Goal: Communication & Community: Share content

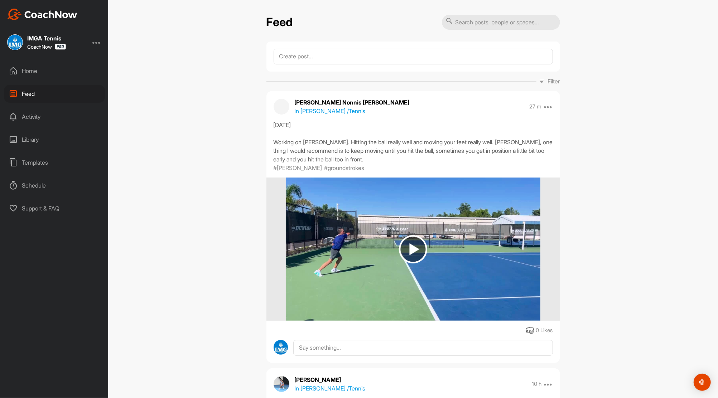
click at [30, 70] on div "Home" at bounding box center [54, 71] width 101 height 18
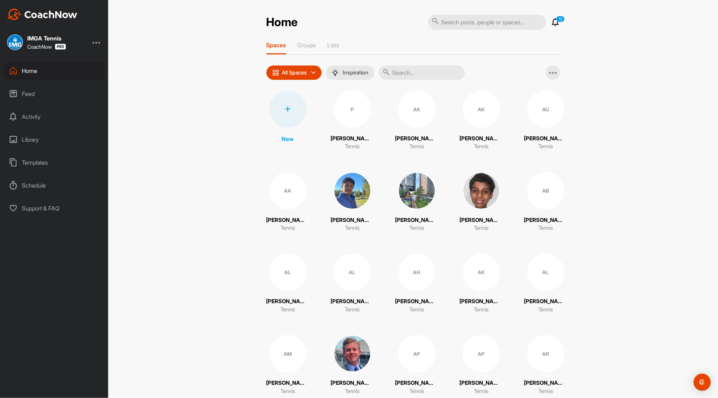
click at [25, 93] on div "Feed" at bounding box center [54, 94] width 101 height 18
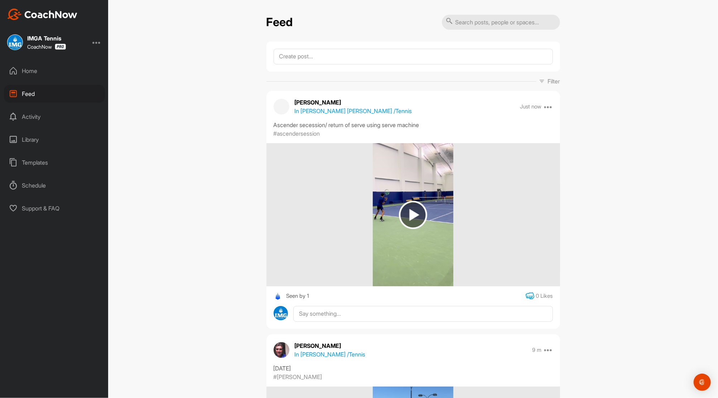
click at [526, 296] on icon at bounding box center [530, 296] width 9 height 9
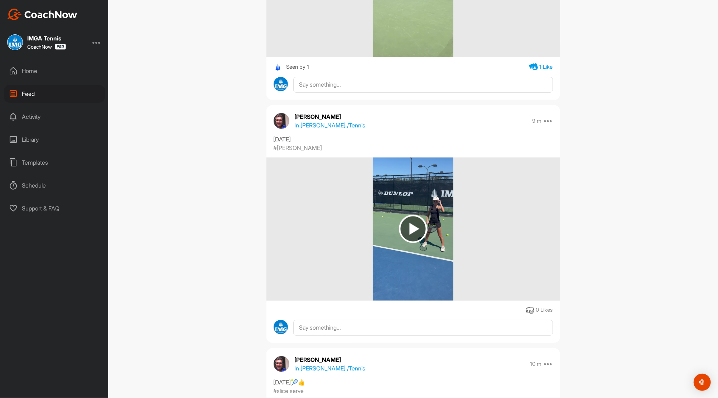
scroll to position [287, 0]
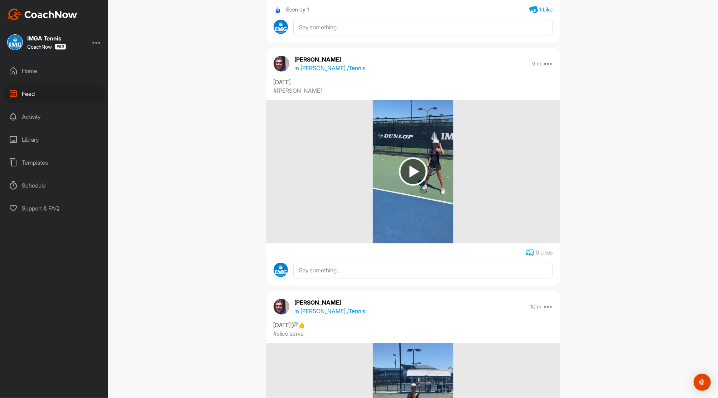
click at [526, 252] on icon at bounding box center [530, 253] width 9 height 9
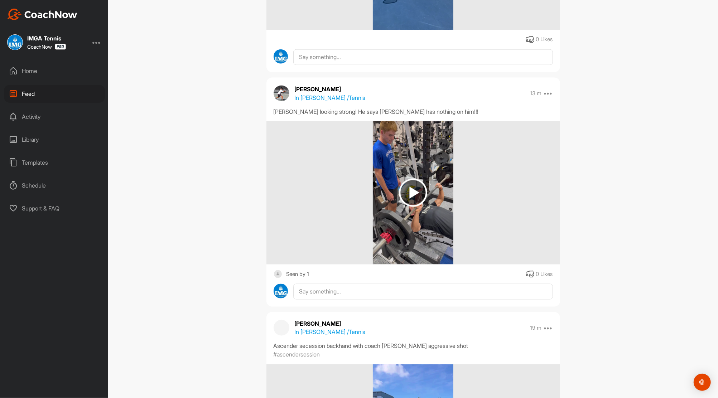
scroll to position [745, 0]
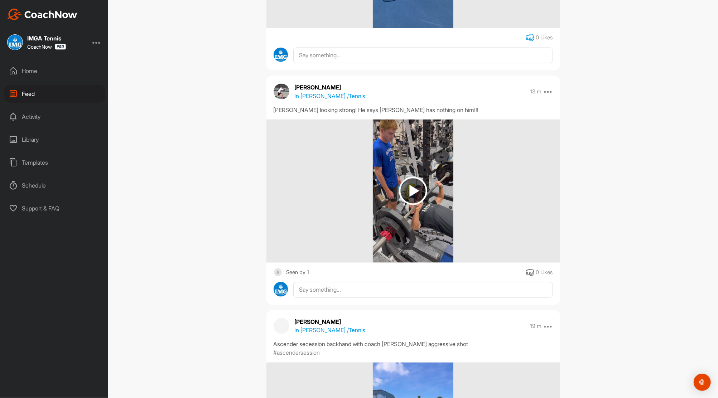
click at [526, 35] on icon at bounding box center [530, 38] width 9 height 9
click at [406, 187] on img at bounding box center [413, 191] width 28 height 28
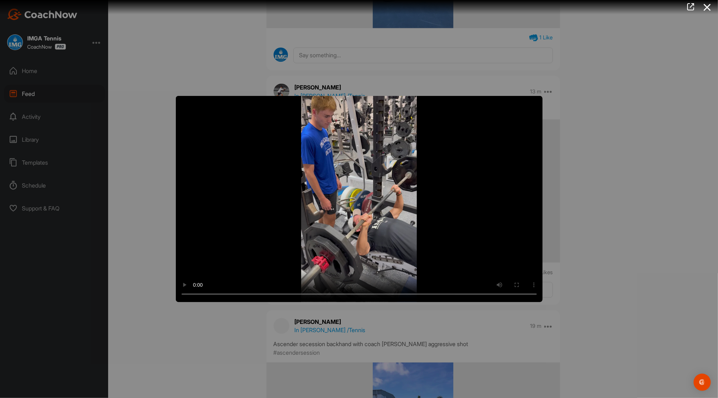
click at [601, 245] on div at bounding box center [359, 199] width 718 height 398
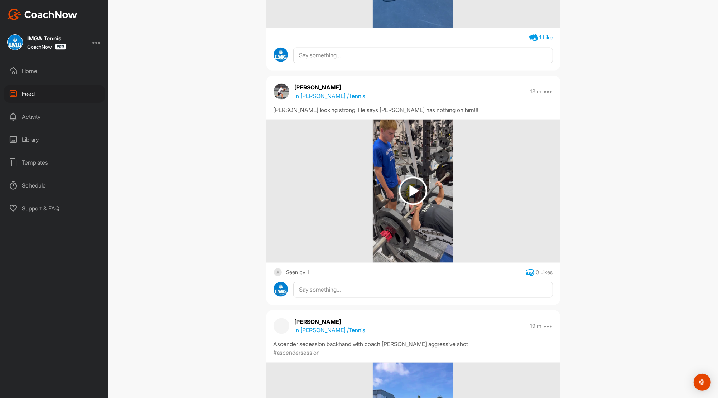
click at [527, 271] on icon at bounding box center [530, 272] width 9 height 9
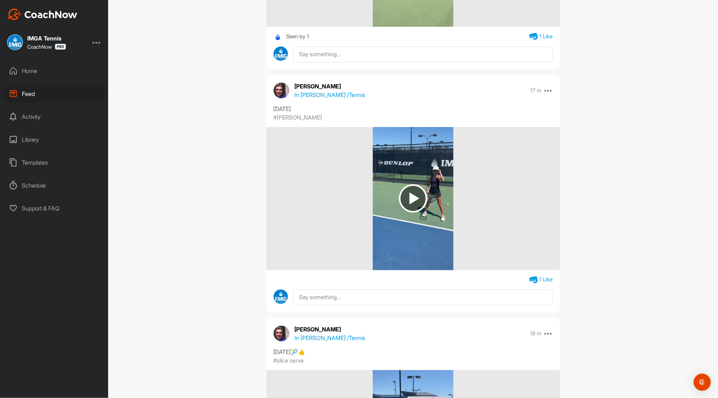
scroll to position [28, 0]
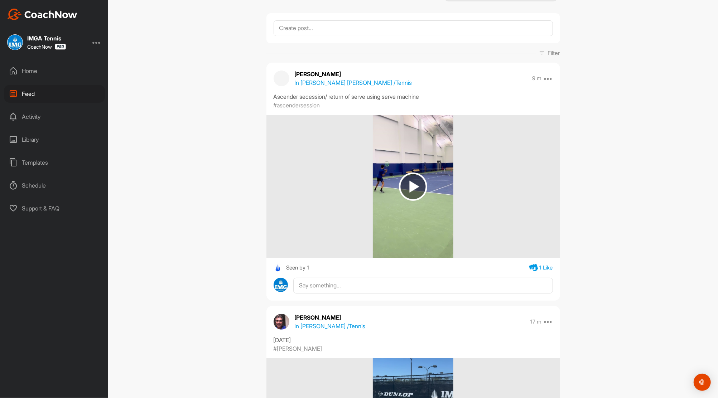
click at [34, 69] on div "Home" at bounding box center [54, 71] width 101 height 18
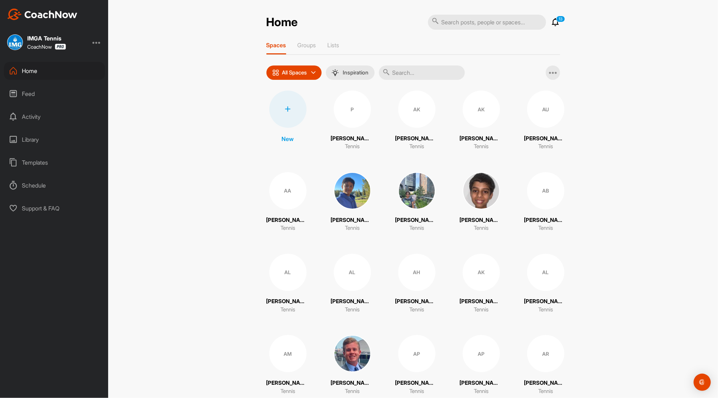
click at [552, 21] on icon at bounding box center [556, 22] width 9 height 9
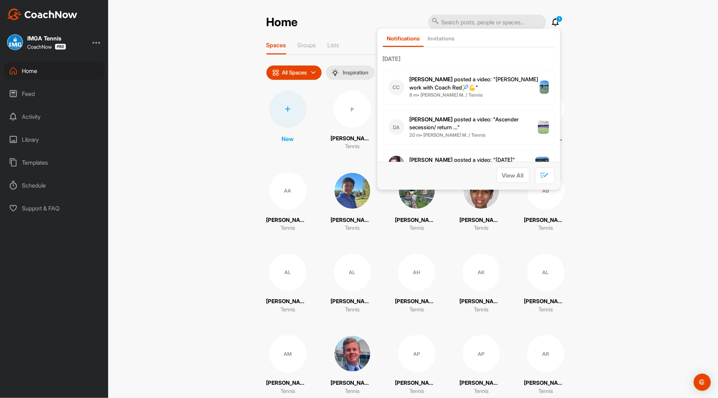
click at [464, 84] on p "[PERSON_NAME] posted a video : " [PERSON_NAME] work with Coach Red🎾💪 "" at bounding box center [475, 84] width 130 height 16
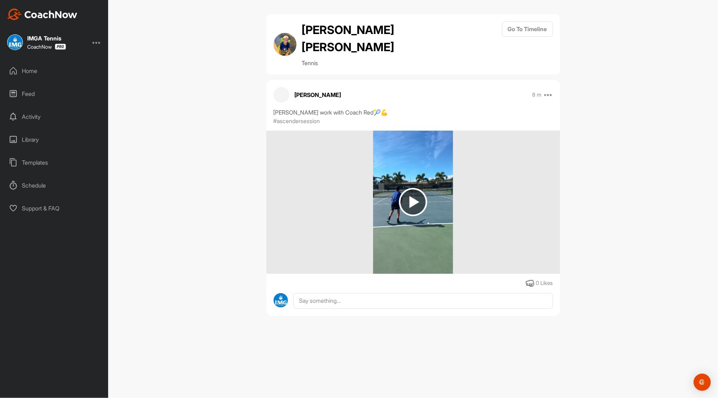
click at [31, 70] on div "Home" at bounding box center [54, 71] width 101 height 18
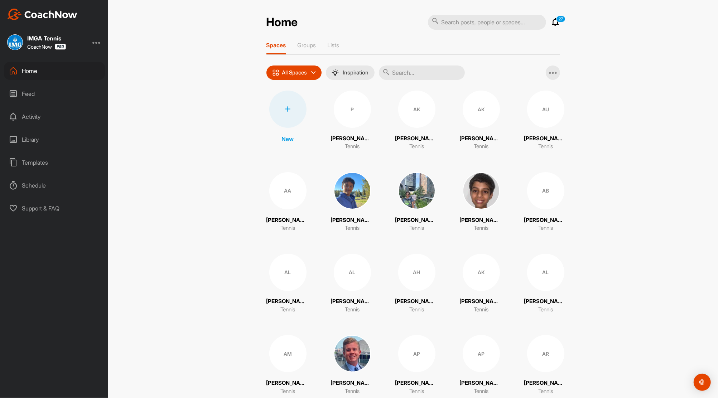
click at [554, 23] on icon at bounding box center [556, 22] width 9 height 9
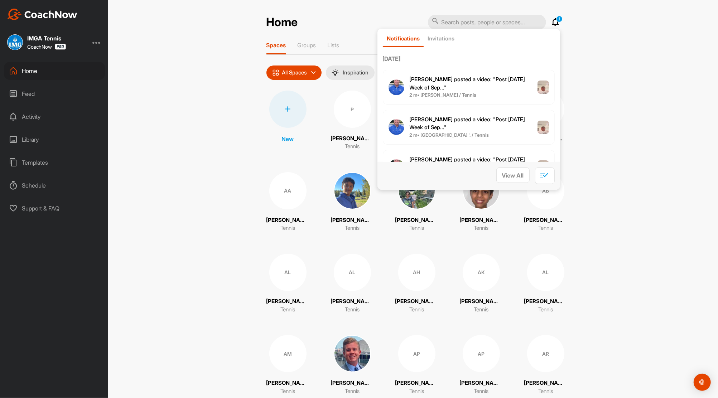
click at [425, 82] on p "[PERSON_NAME] posted a video : " Post [DATE] Week of Sep... "" at bounding box center [474, 84] width 128 height 16
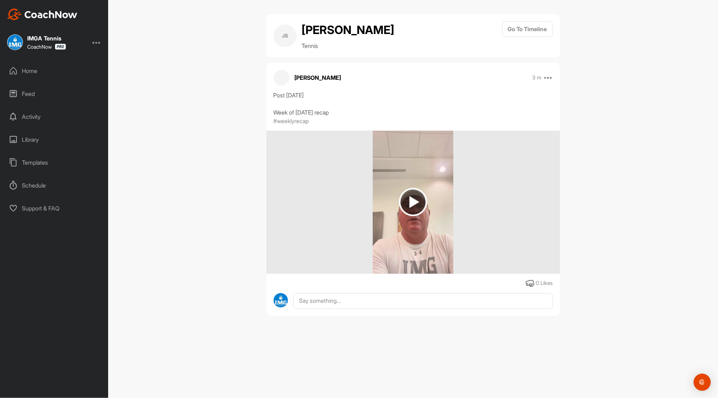
click at [33, 67] on div "Home" at bounding box center [54, 71] width 101 height 18
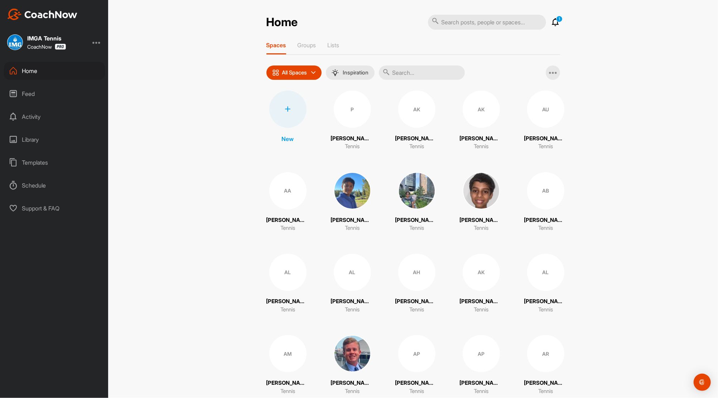
click at [26, 90] on div "Feed" at bounding box center [54, 94] width 101 height 18
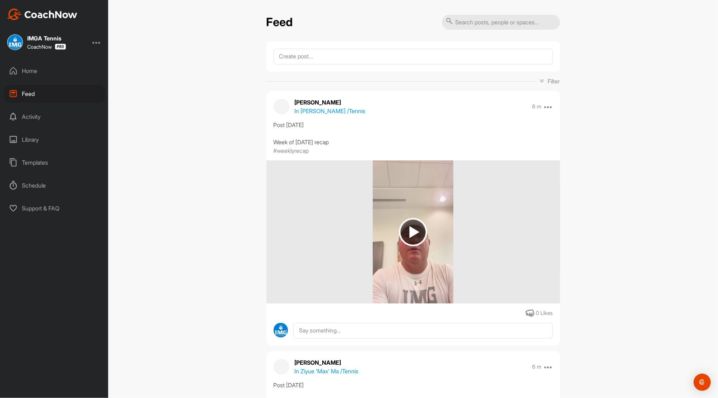
click at [26, 69] on div "Home" at bounding box center [54, 71] width 101 height 18
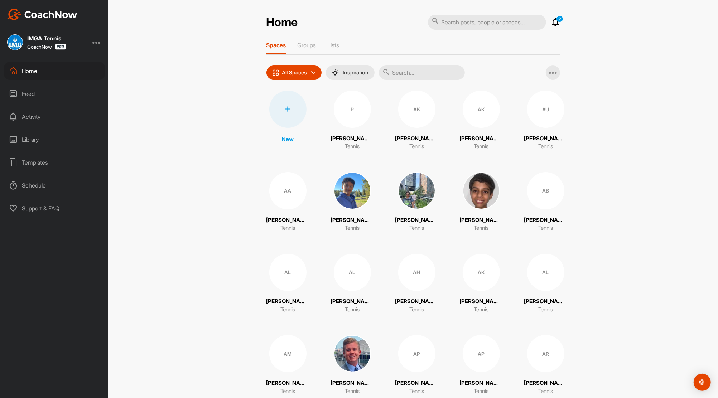
click at [552, 21] on icon at bounding box center [556, 22] width 9 height 9
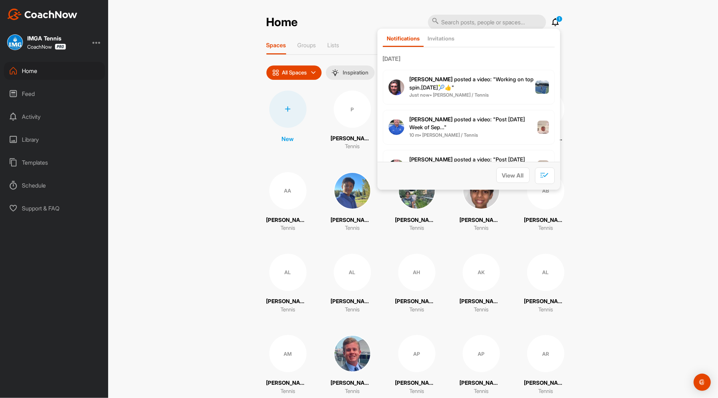
click at [459, 82] on span "[PERSON_NAME] posted a video : " Working on top spin.[DATE]🎾👍 "" at bounding box center [472, 83] width 124 height 15
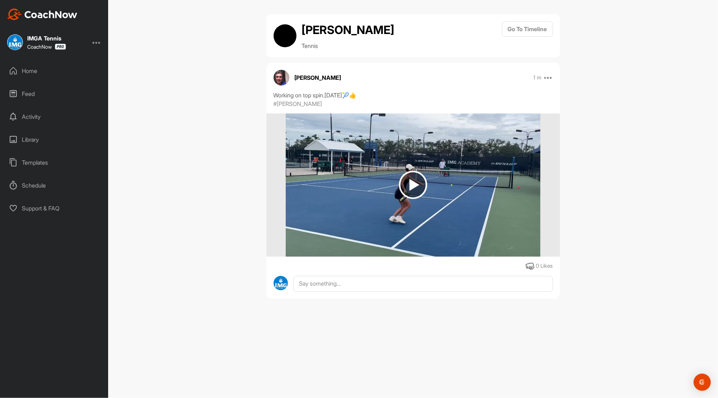
click at [411, 181] on img at bounding box center [413, 185] width 28 height 28
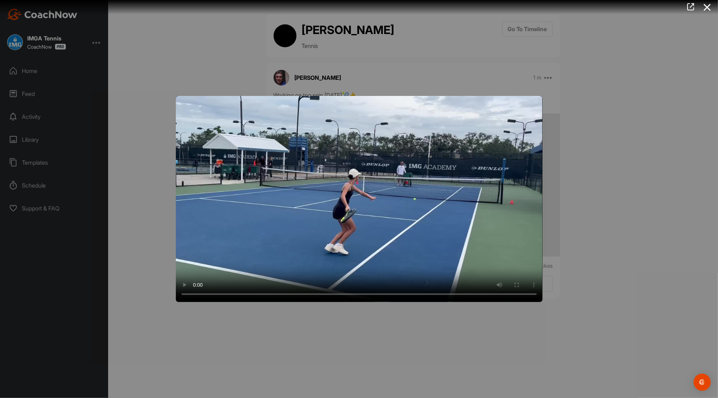
click at [589, 131] on div at bounding box center [359, 199] width 718 height 398
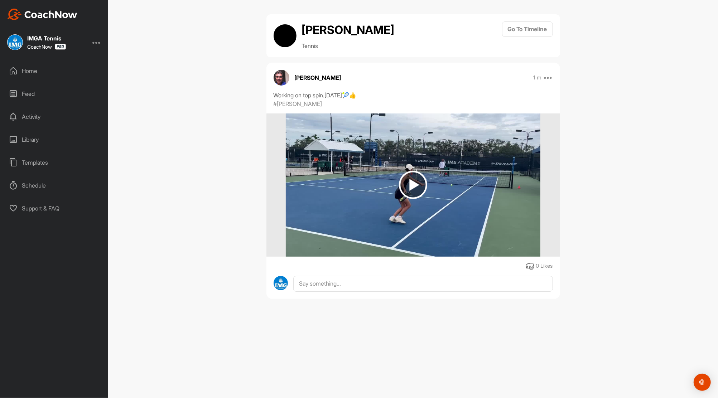
click at [24, 93] on div "Feed" at bounding box center [54, 94] width 101 height 18
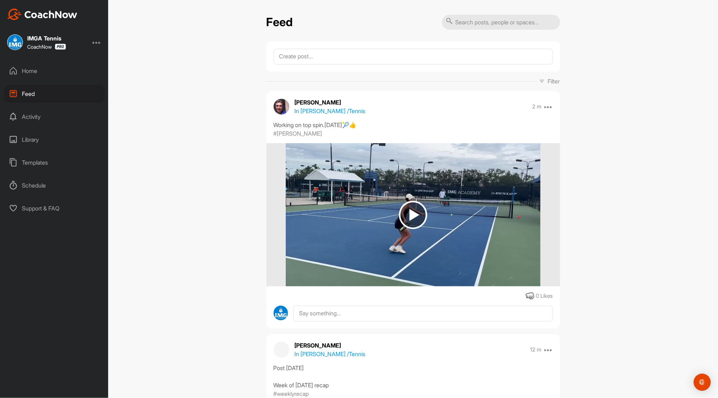
click at [33, 70] on div "Home" at bounding box center [54, 71] width 101 height 18
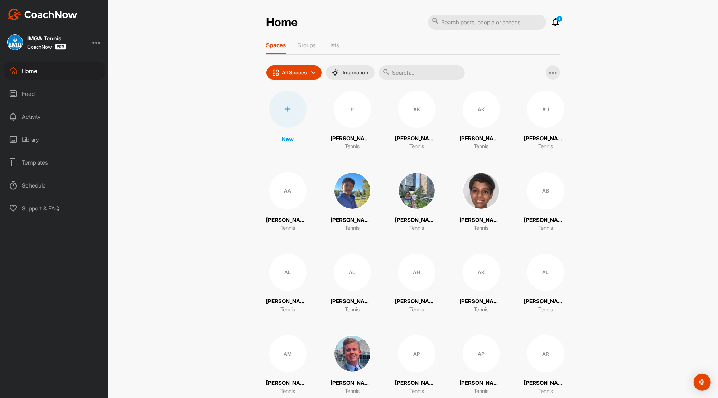
click at [552, 20] on icon at bounding box center [556, 22] width 9 height 9
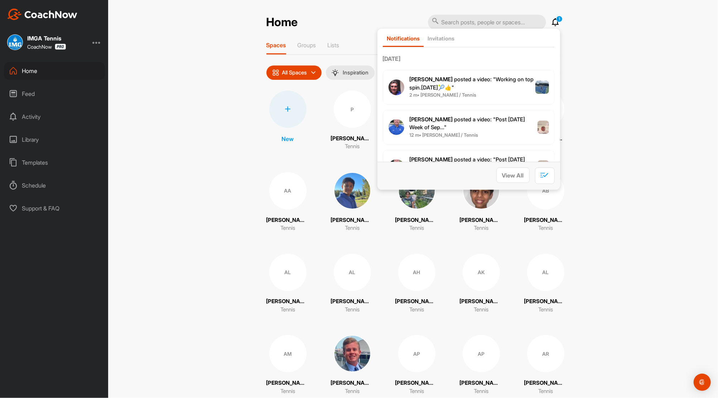
click at [580, 52] on div "Home 1 Notifications Invitations [DATE] [PERSON_NAME] posted a video : " Workin…" at bounding box center [413, 199] width 610 height 398
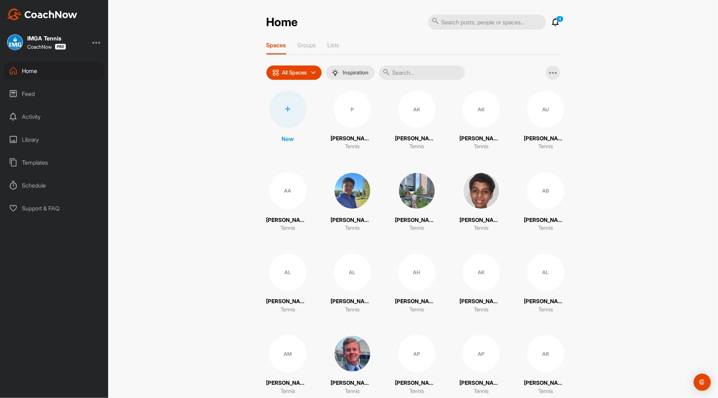
click at [552, 23] on icon at bounding box center [556, 22] width 9 height 9
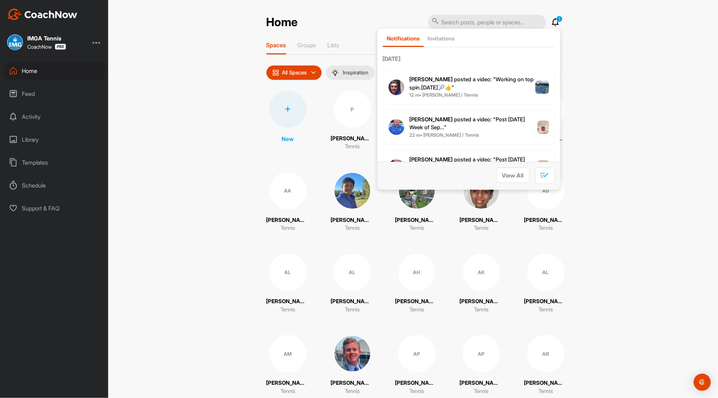
click at [470, 82] on p "[PERSON_NAME] posted a video : " Working on top spin.[DATE]🎾👍 "" at bounding box center [473, 84] width 126 height 16
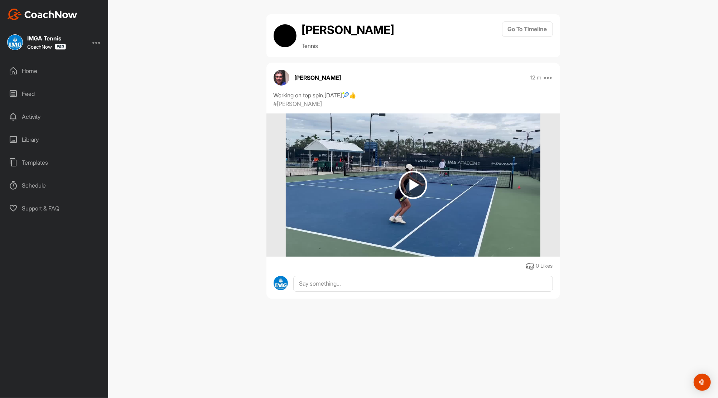
click at [30, 68] on div "Home" at bounding box center [54, 71] width 101 height 18
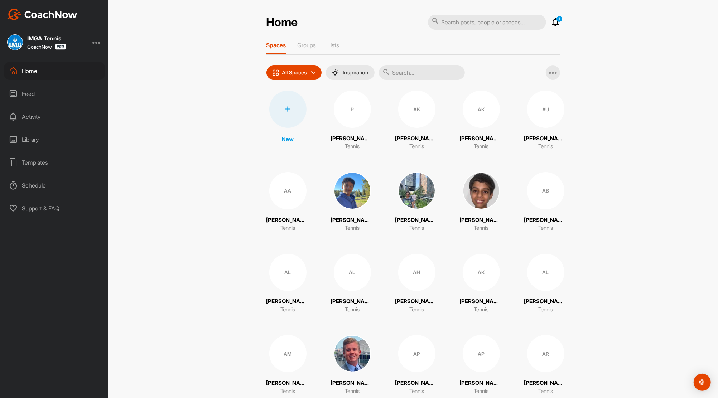
click at [553, 21] on icon at bounding box center [556, 22] width 9 height 9
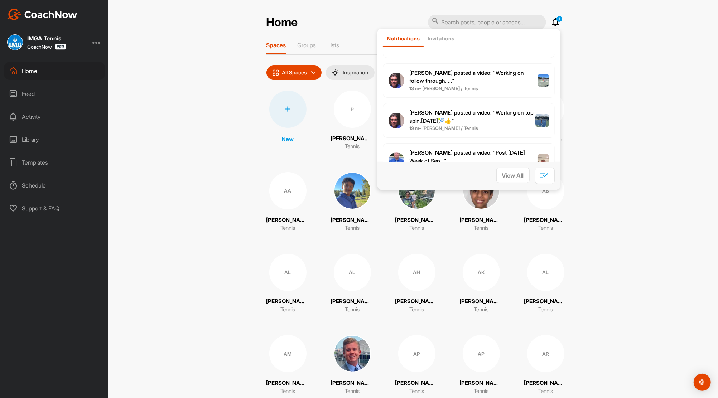
scroll to position [95, 0]
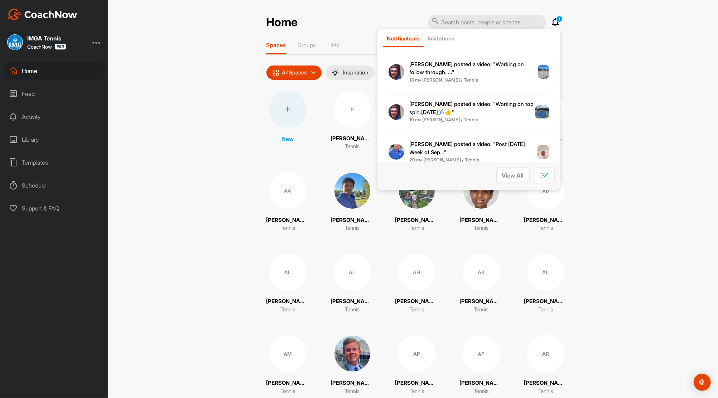
click at [29, 71] on div "Home" at bounding box center [54, 71] width 101 height 18
